Goal: Task Accomplishment & Management: Use online tool/utility

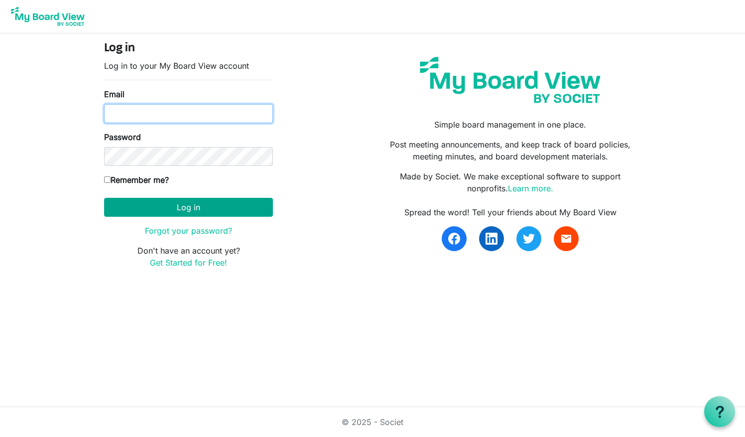
type input "[EMAIL_ADDRESS][DOMAIN_NAME]"
click at [167, 203] on button "Log in" at bounding box center [188, 207] width 169 height 19
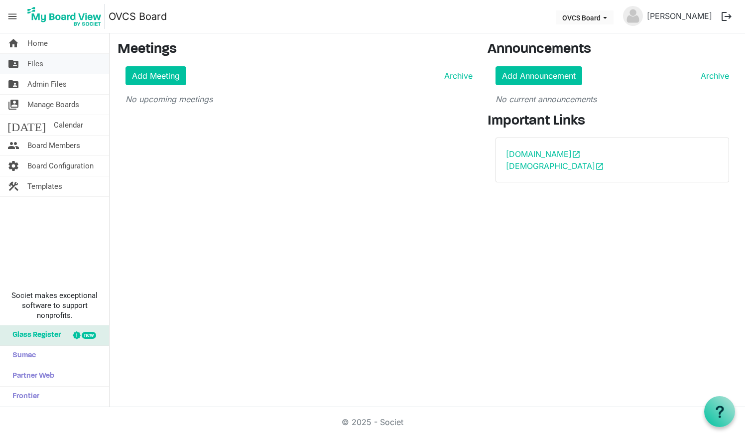
click at [41, 67] on span "Files" at bounding box center [35, 64] width 16 height 20
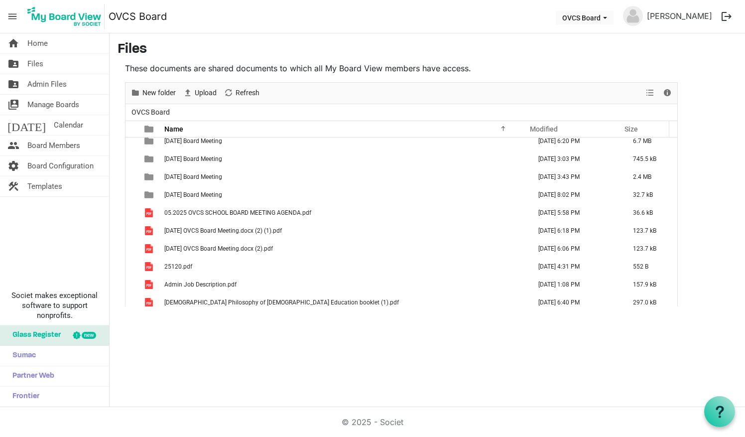
scroll to position [351, 0]
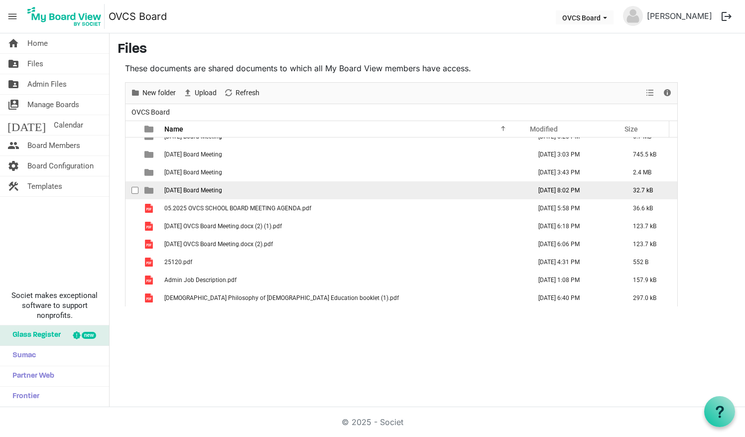
click at [222, 190] on span "[DATE] Board Meeting" at bounding box center [193, 190] width 58 height 7
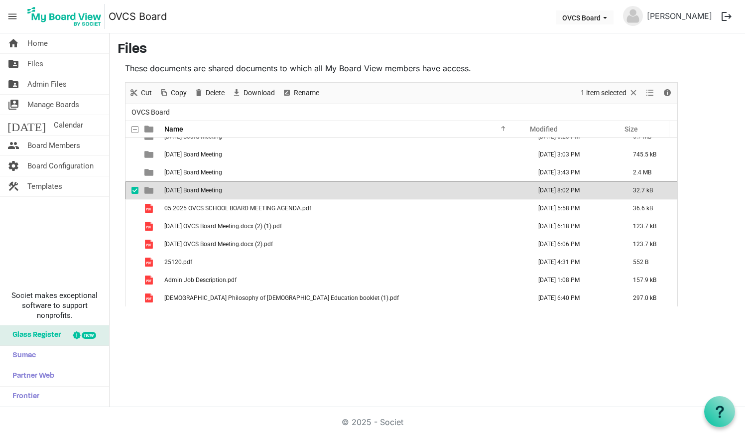
click at [222, 190] on span "[DATE] Board Meeting" at bounding box center [193, 190] width 58 height 7
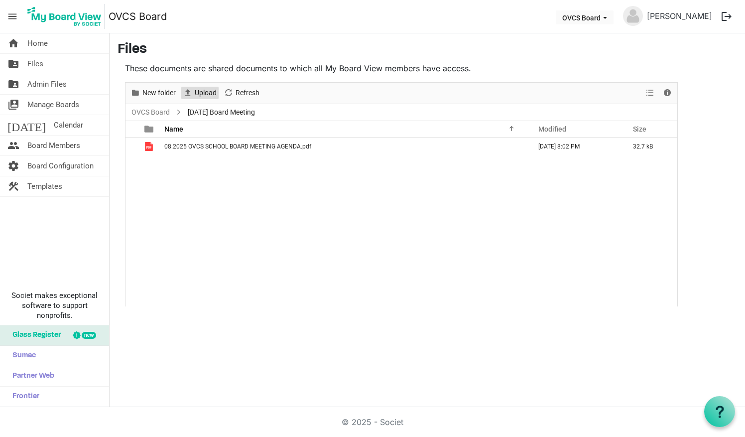
click at [196, 96] on span "Upload" at bounding box center [206, 93] width 24 height 12
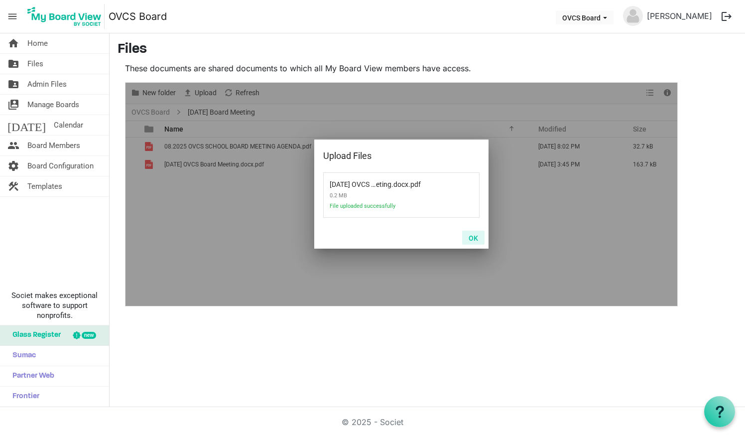
click at [475, 239] on button "OK" at bounding box center [473, 238] width 22 height 14
